Goal: Information Seeking & Learning: Understand process/instructions

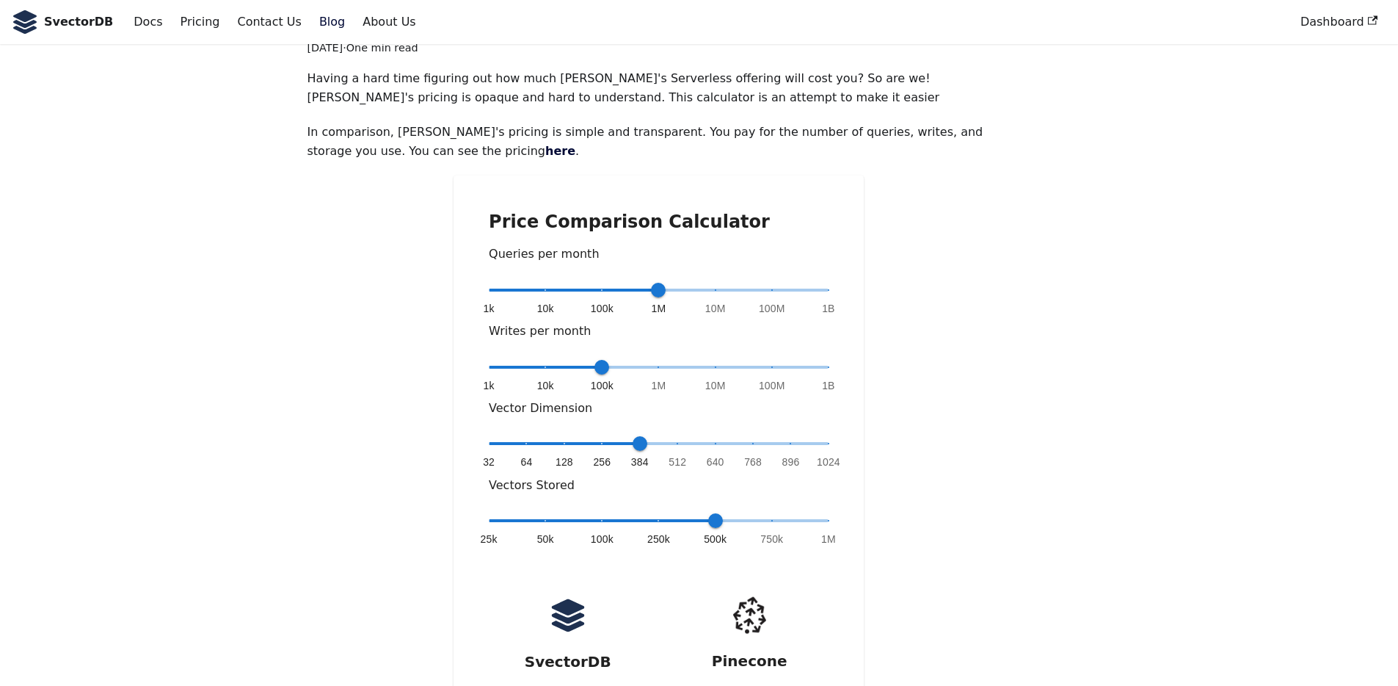
scroll to position [128, 0]
type input "*"
drag, startPoint x: 657, startPoint y: 244, endPoint x: 351, endPoint y: 252, distance: 306.2
click at [351, 252] on div "Price Comparison Calculator Queries per month 1k 10k 100k 1M 10M 100M 1B 1k Wri…" at bounding box center [658, 506] width 703 height 663
type input "*"
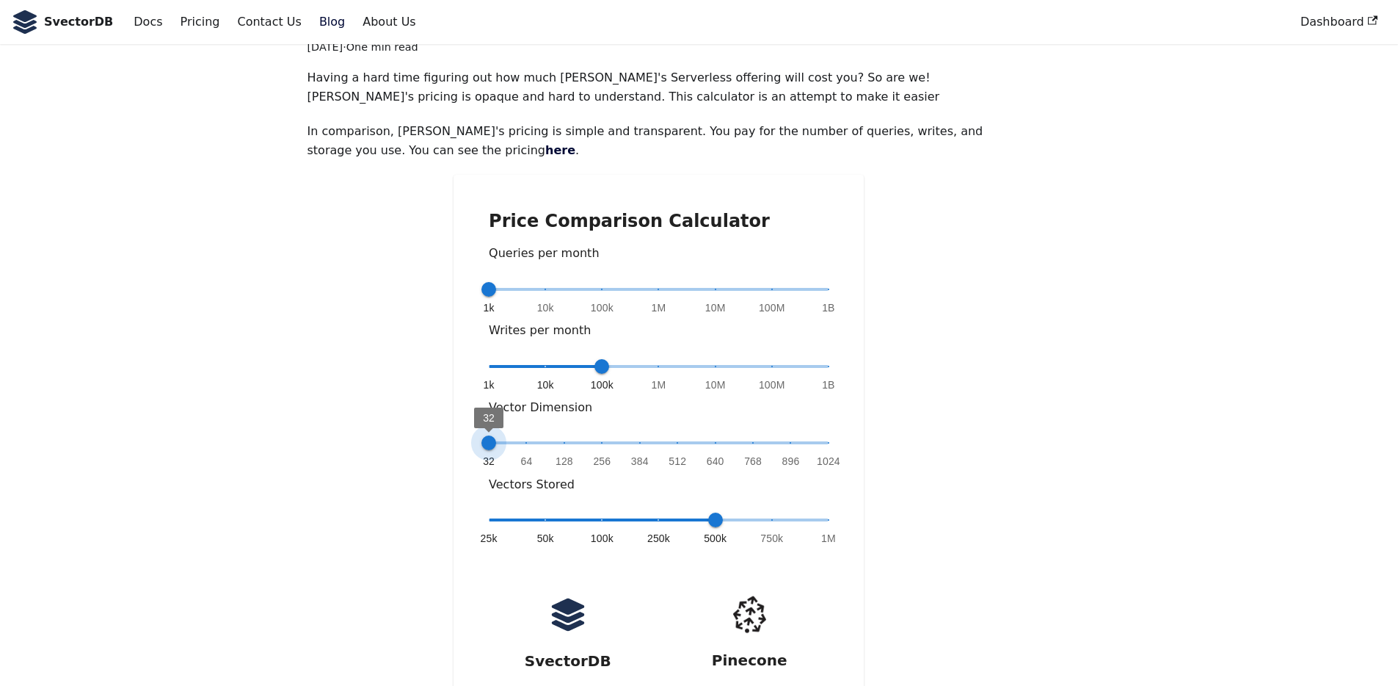
drag, startPoint x: 636, startPoint y: 393, endPoint x: 406, endPoint y: 401, distance: 229.9
click at [406, 401] on div "Price Comparison Calculator Queries per month 1k 10k 100k 1M 10M 100M 1B 1k Wri…" at bounding box center [658, 506] width 703 height 663
type input "*"
drag, startPoint x: 715, startPoint y: 470, endPoint x: 330, endPoint y: 432, distance: 387.1
click at [324, 440] on div "Price Comparison Calculator Queries per month 1k 10k 100k 1M 10M 100M 1B 1k Wri…" at bounding box center [658, 506] width 703 height 663
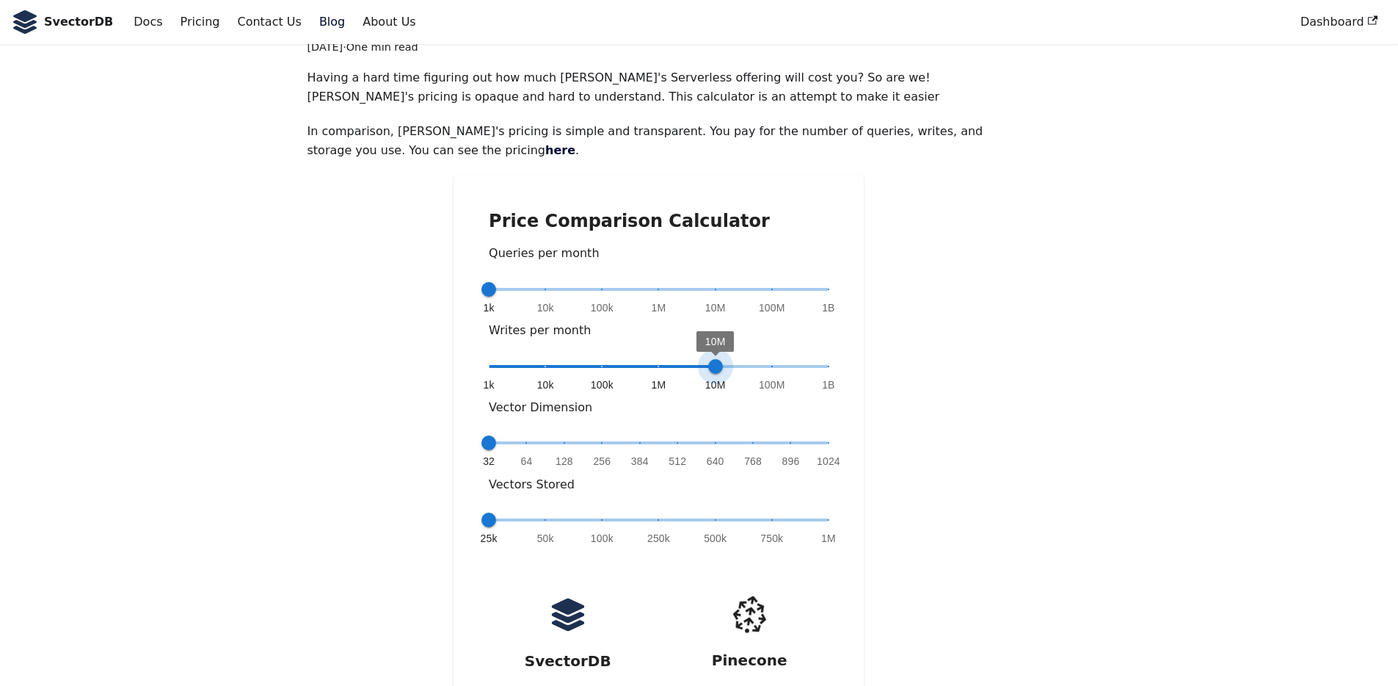
drag, startPoint x: 599, startPoint y: 315, endPoint x: 700, endPoint y: 313, distance: 101.3
click at [700, 355] on span "1k 10k 100k 1M 10M 100M 1B 10M" at bounding box center [659, 366] width 340 height 22
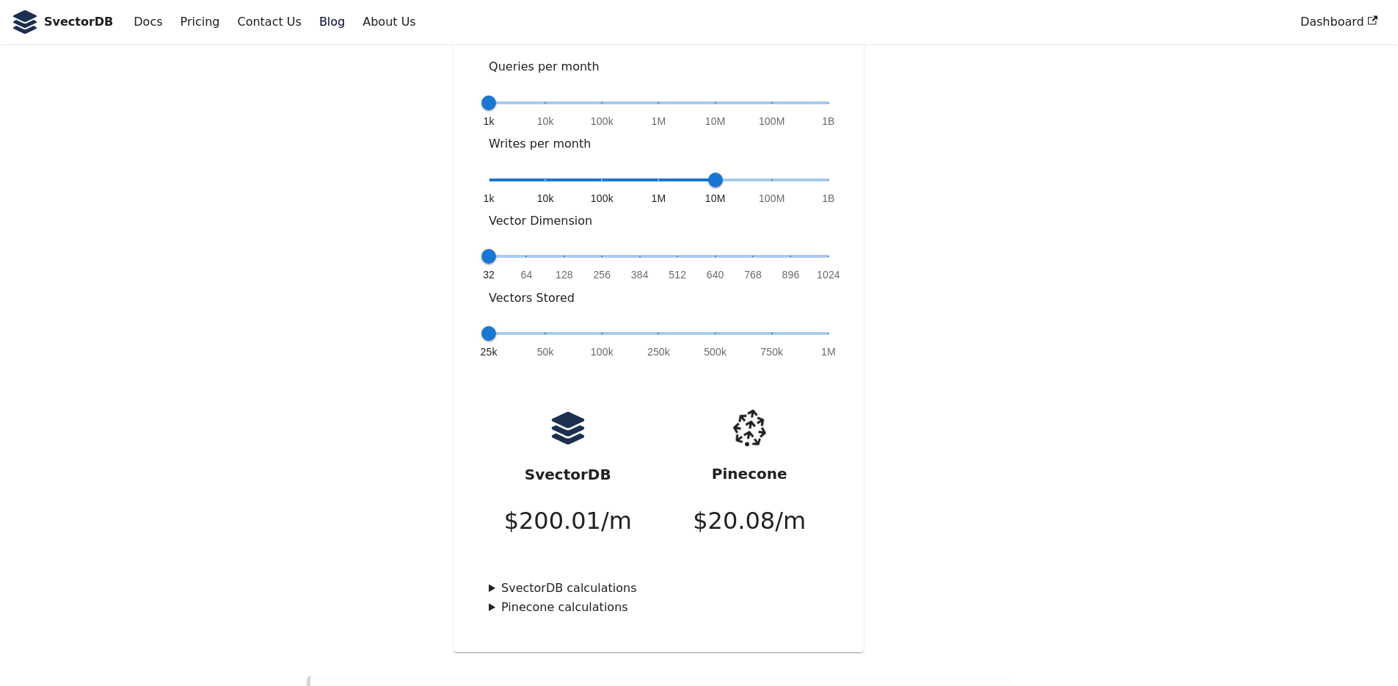
scroll to position [319, 0]
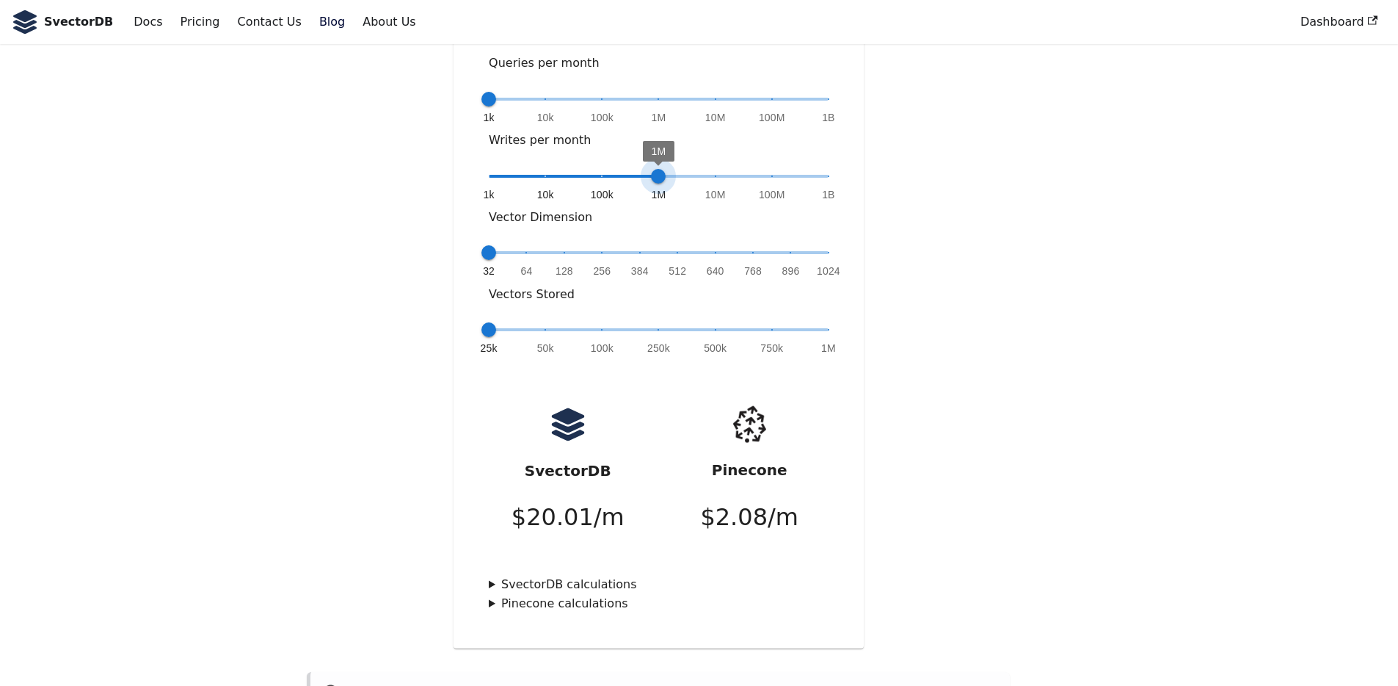
click at [639, 175] on span at bounding box center [574, 176] width 170 height 3
type input "*"
click at [701, 165] on span "1k 10k 100k 1M 10M 100M 1B 10M" at bounding box center [659, 176] width 340 height 22
click at [495, 594] on summary "Pinecone calculations" at bounding box center [659, 603] width 340 height 19
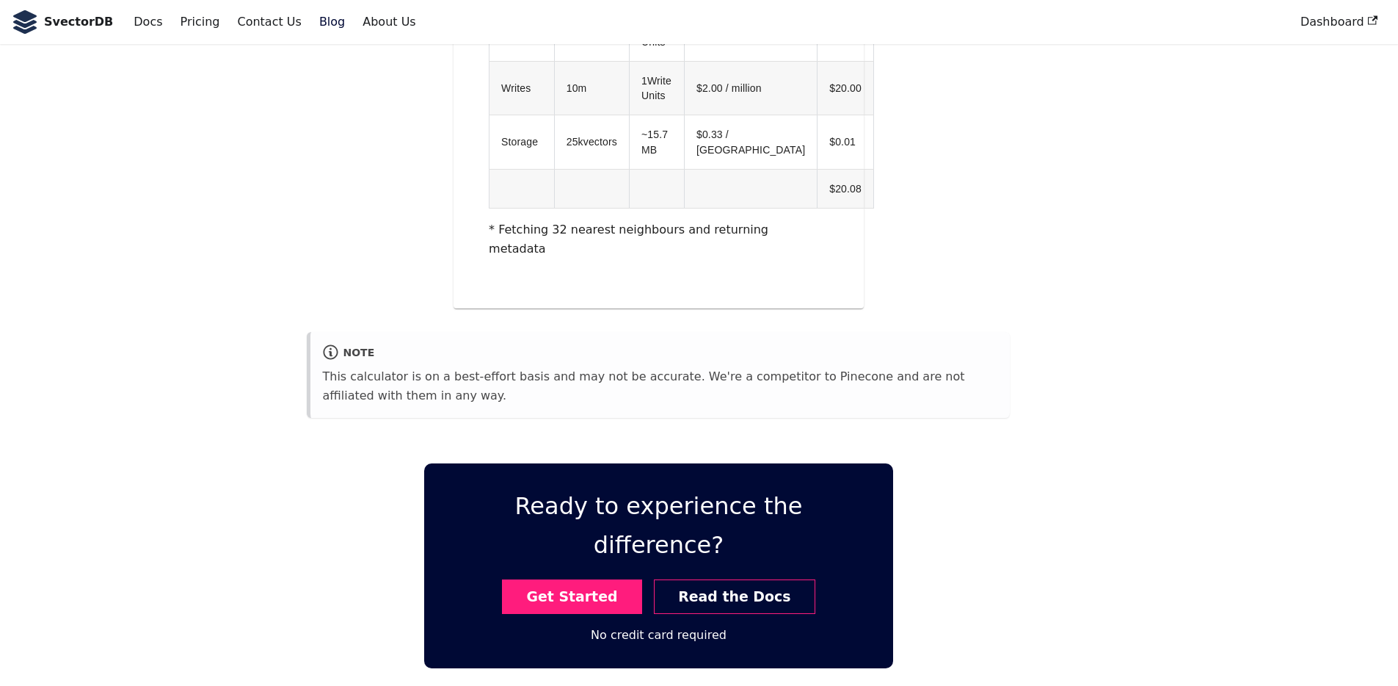
scroll to position [975, 0]
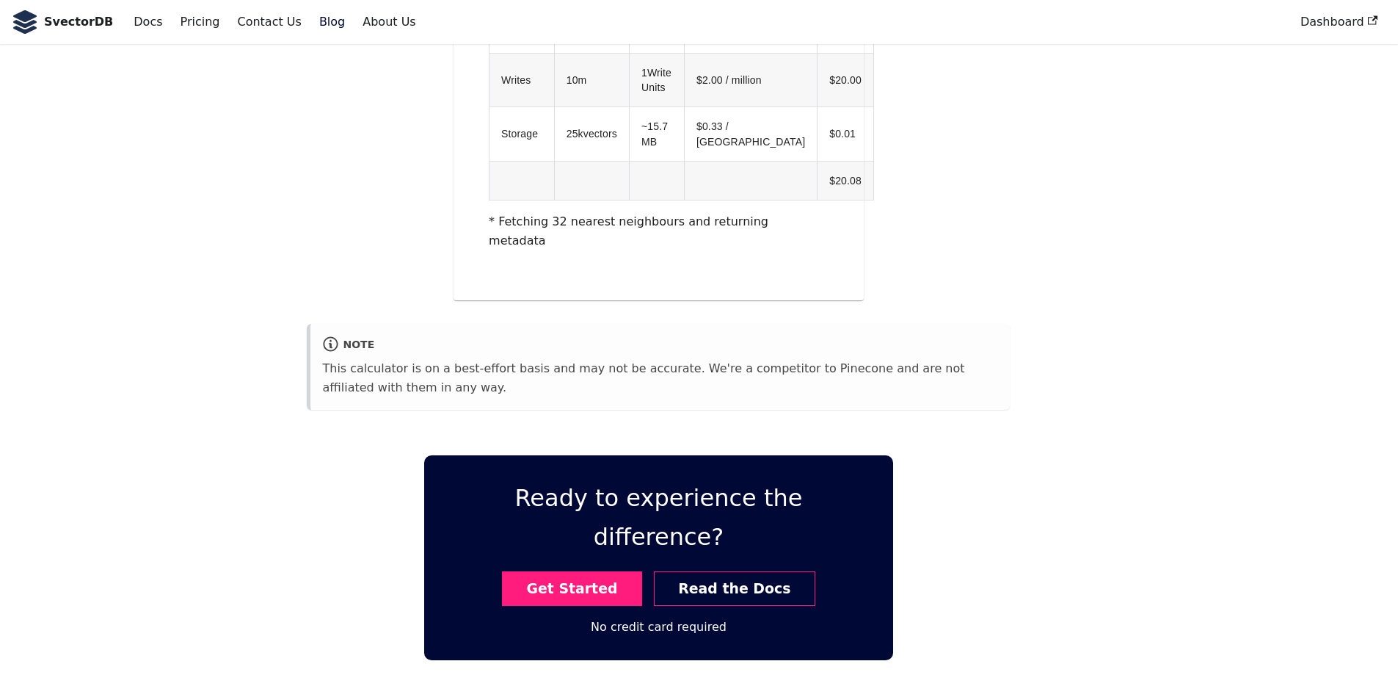
drag, startPoint x: 1221, startPoint y: 170, endPoint x: 1227, endPoint y: 186, distance: 16.8
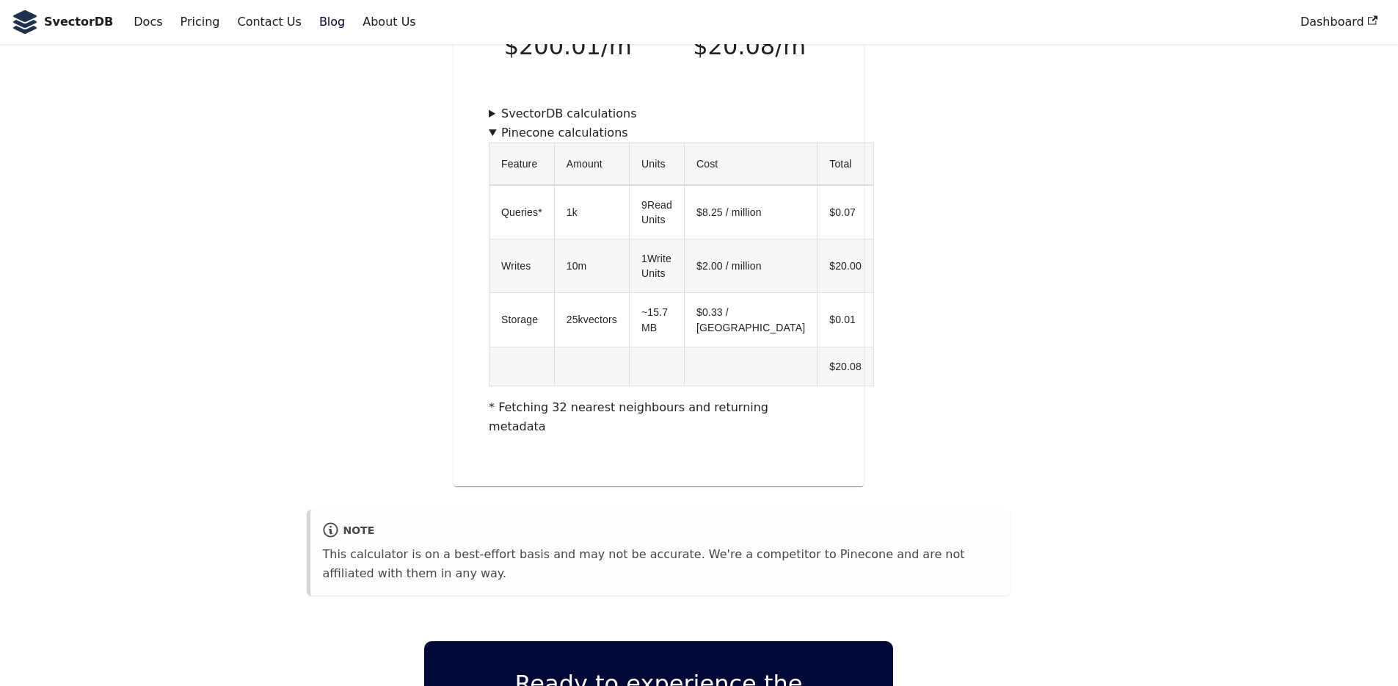
scroll to position [765, 0]
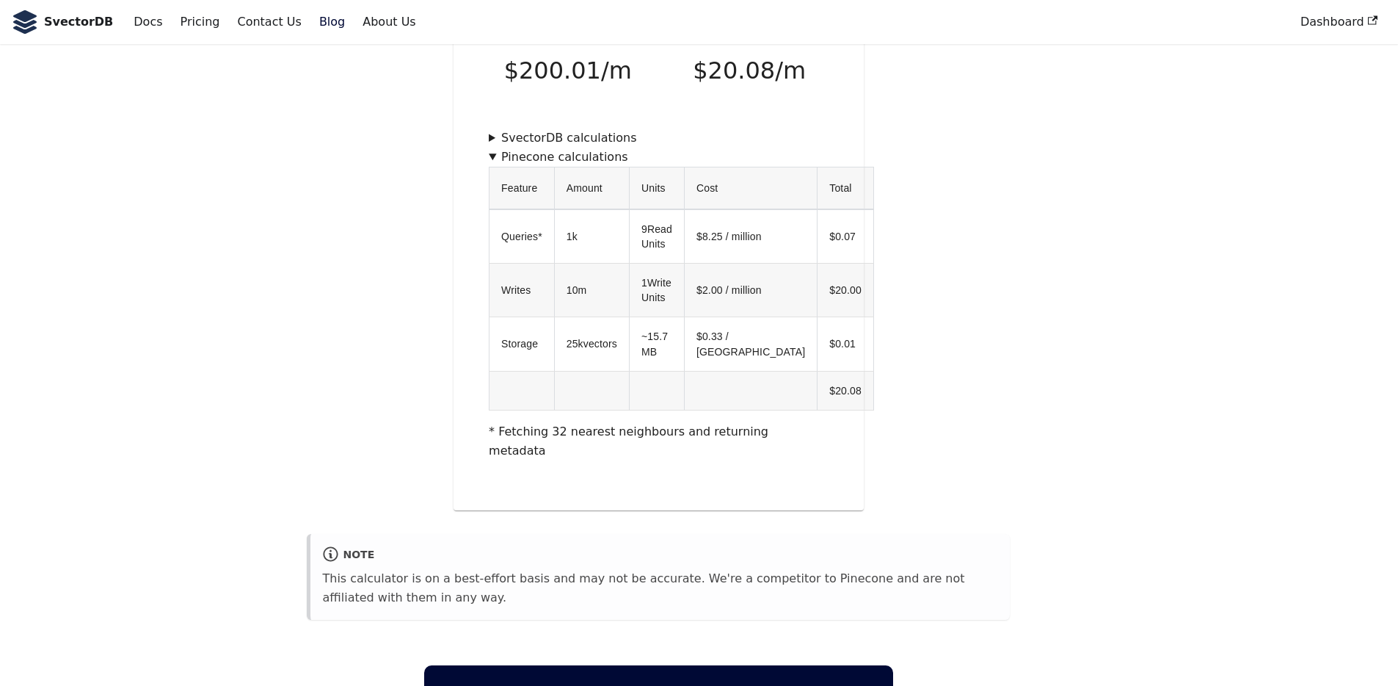
click at [964, 203] on div "Price Comparison Calculator Queries per month 1k 10k 100k 1M 10M 100M 1B 1k Wri…" at bounding box center [658, 24] width 703 height 972
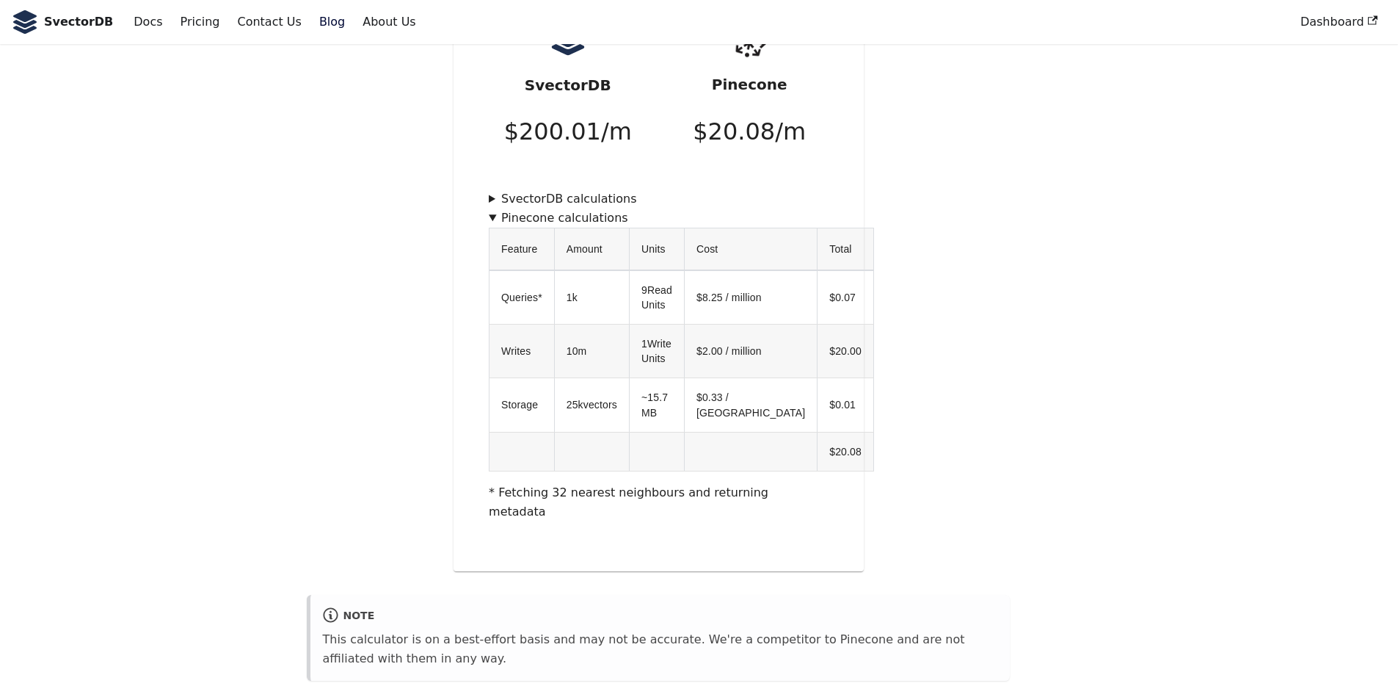
scroll to position [703, 0]
click at [663, 325] on td "1 Write Units" at bounding box center [656, 352] width 55 height 54
